Goal: Task Accomplishment & Management: Use online tool/utility

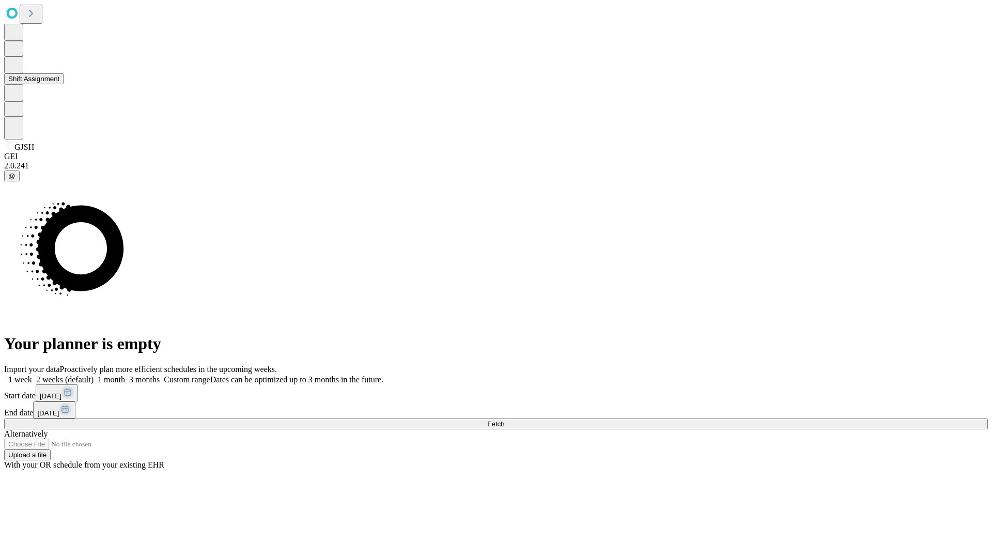
click at [64, 84] on button "Shift Assignment" at bounding box center [33, 78] width 59 height 11
